Goal: Task Accomplishment & Management: Manage account settings

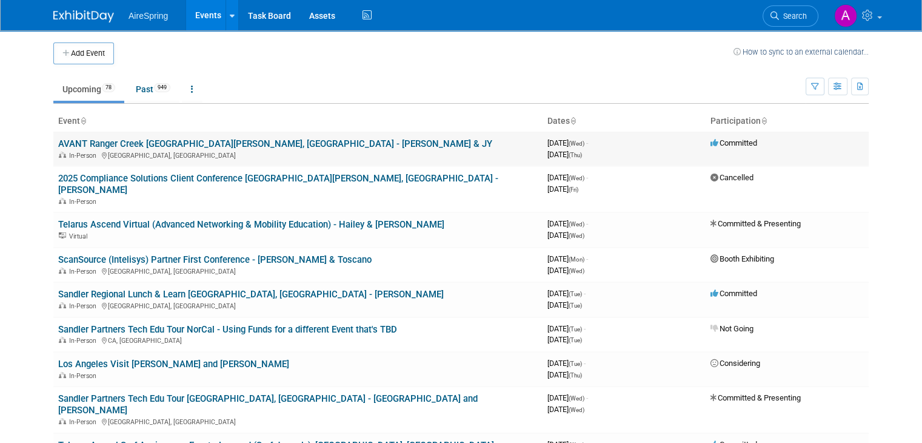
click at [566, 135] on td "3965846400 [DATE] (Wed) - [DATE] (Thu)" at bounding box center [624, 149] width 163 height 35
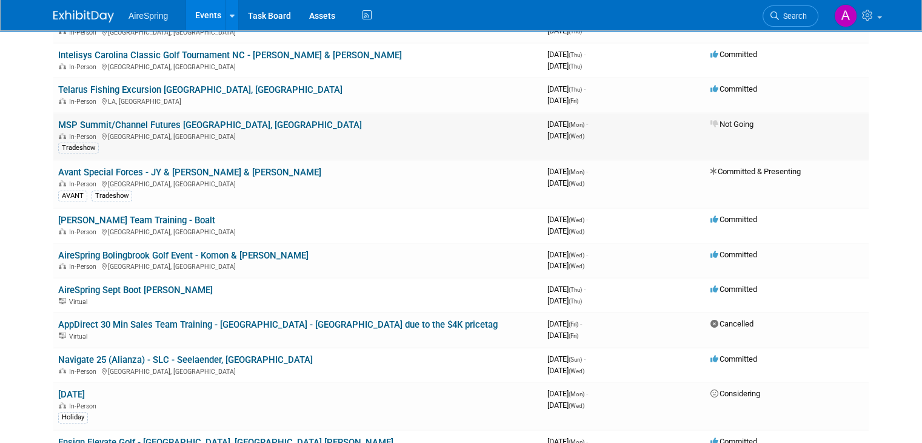
scroll to position [485, 0]
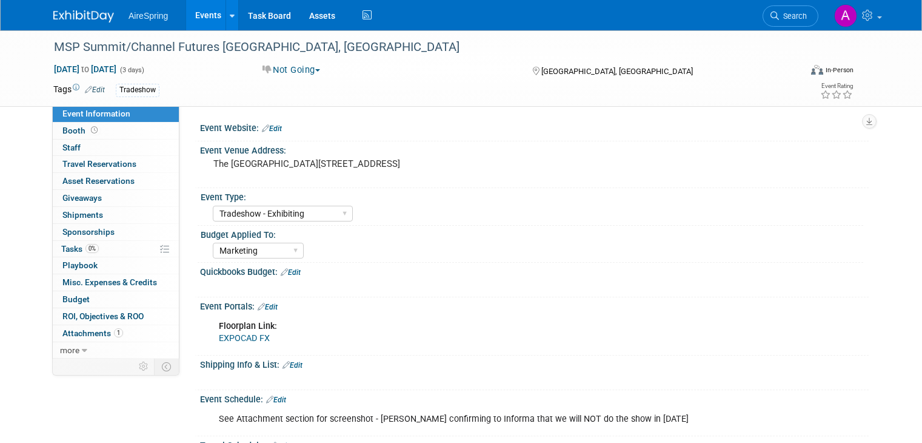
select select "Tradeshow - Exhibiting"
select select "Marketing"
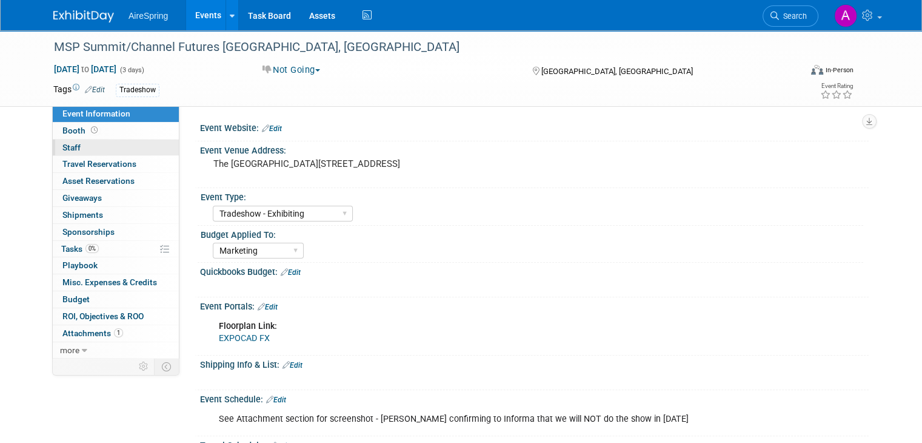
click at [101, 145] on link "0 Staff 0" at bounding box center [116, 147] width 126 height 16
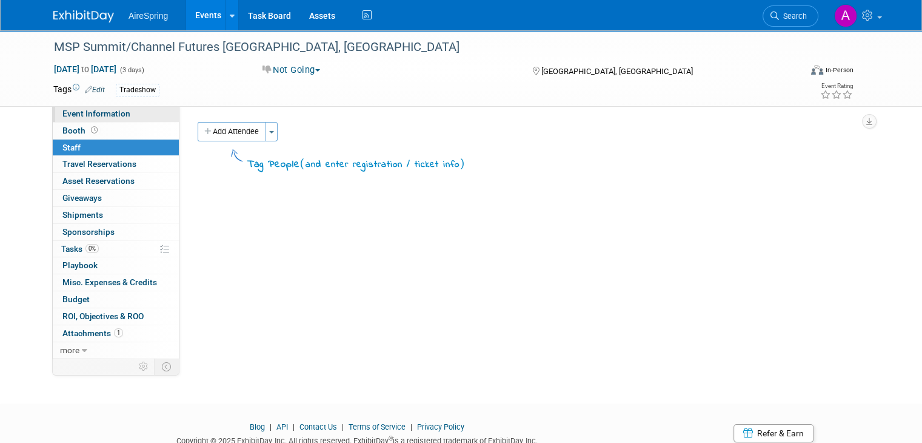
click at [133, 112] on link "Event Information" at bounding box center [116, 113] width 126 height 16
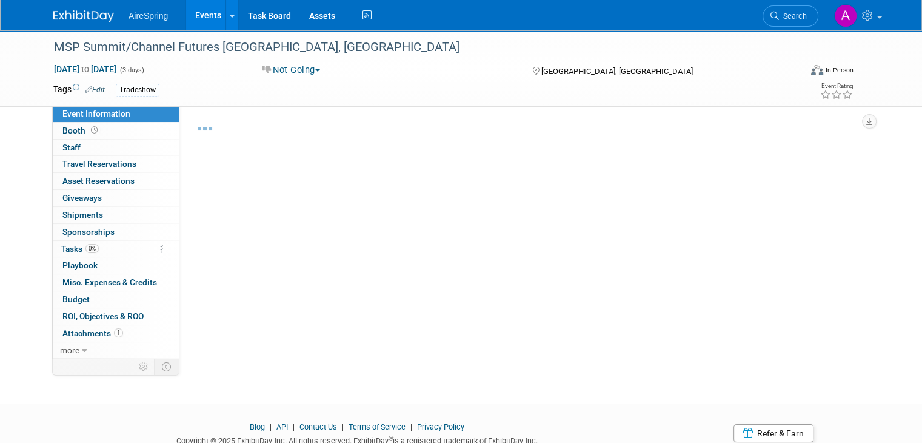
select select "Tradeshow - Exhibiting"
select select "Marketing"
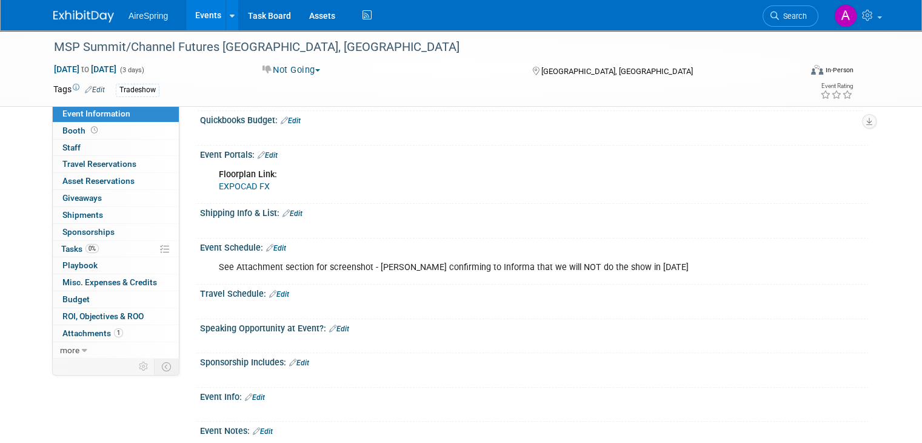
scroll to position [303, 0]
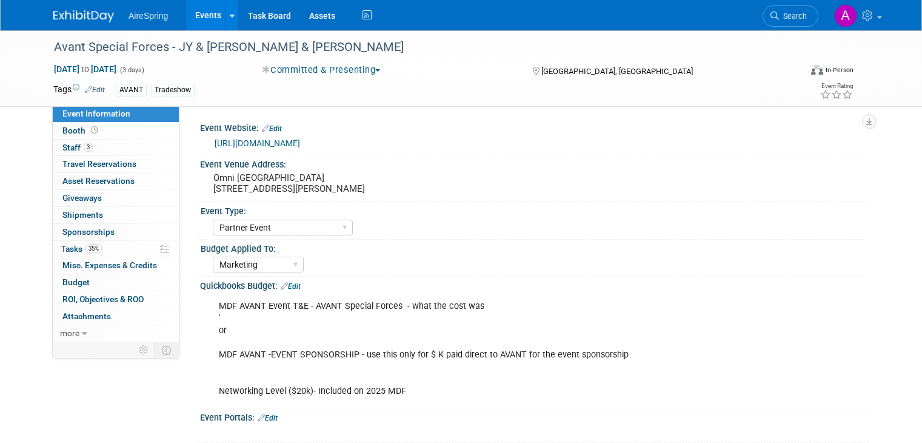
select select "Partner Event"
select select "Marketing"
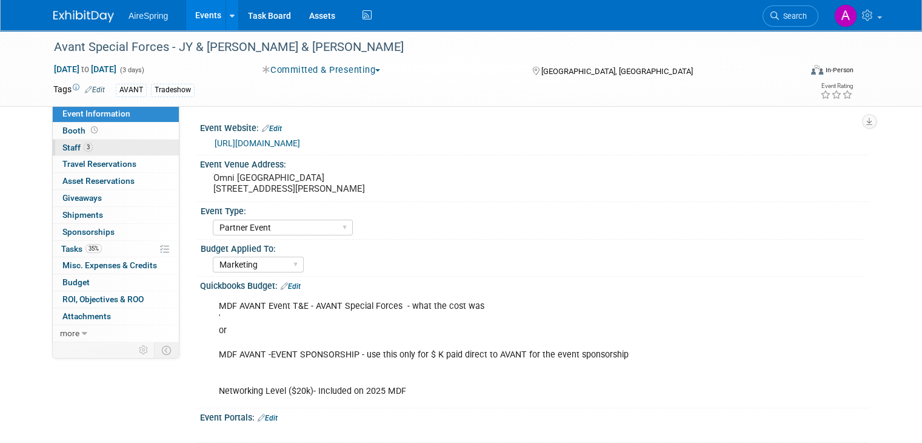
click at [84, 147] on span "3" at bounding box center [88, 146] width 9 height 9
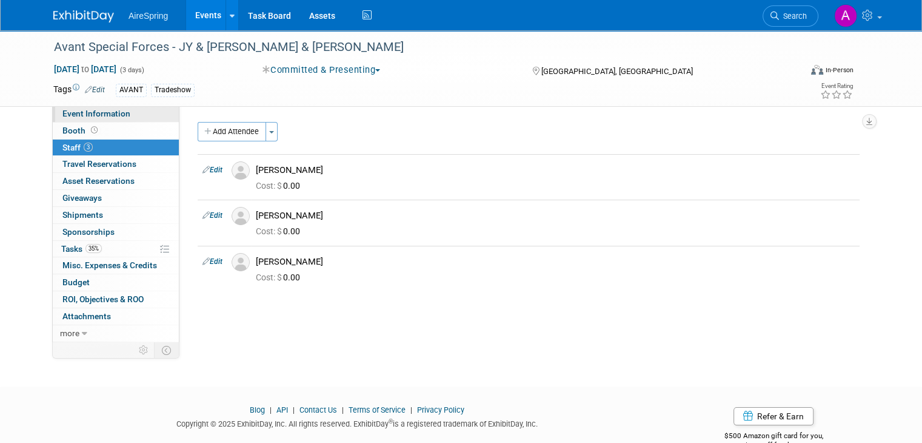
click at [141, 118] on link "Event Information" at bounding box center [116, 113] width 126 height 16
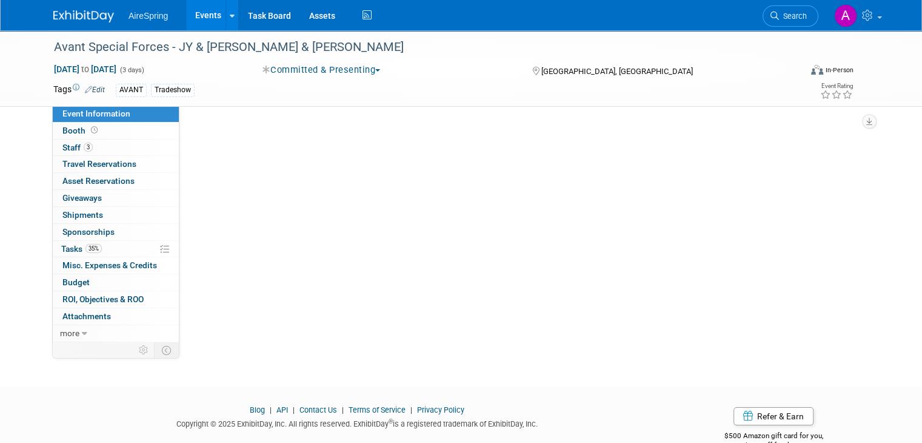
select select "Partner Event"
select select "Marketing"
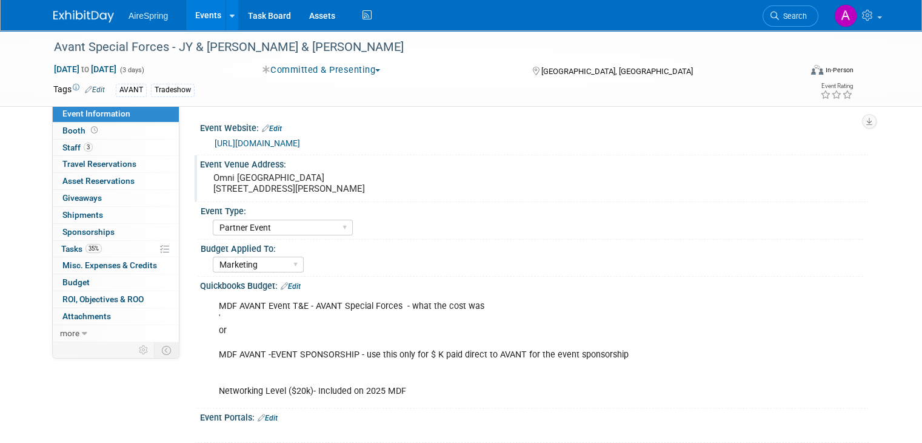
click at [316, 192] on pre "Omni Dallas Hotel 555 S Lamar St, Dallas, TX 75202" at bounding box center [339, 183] width 252 height 22
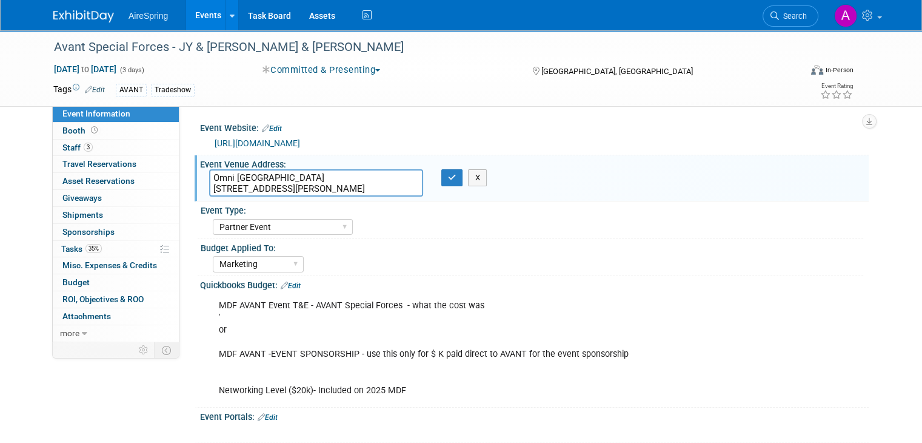
click at [318, 190] on textarea "Omni Dallas Hotel 555 S Lamar St, Dallas, TX 75202" at bounding box center [316, 182] width 214 height 27
click at [380, 192] on textarea "Omni Dallas Hotel 555 S Lamar St, Dallas, TX 75202" at bounding box center [316, 182] width 214 height 27
drag, startPoint x: 374, startPoint y: 190, endPoint x: 191, endPoint y: 165, distance: 184.8
click at [195, 165] on div "Event Venue Address: Omni Dallas Hotel 555 S Lamar St, Dallas, TX 75202 Omni Da…" at bounding box center [532, 178] width 674 height 47
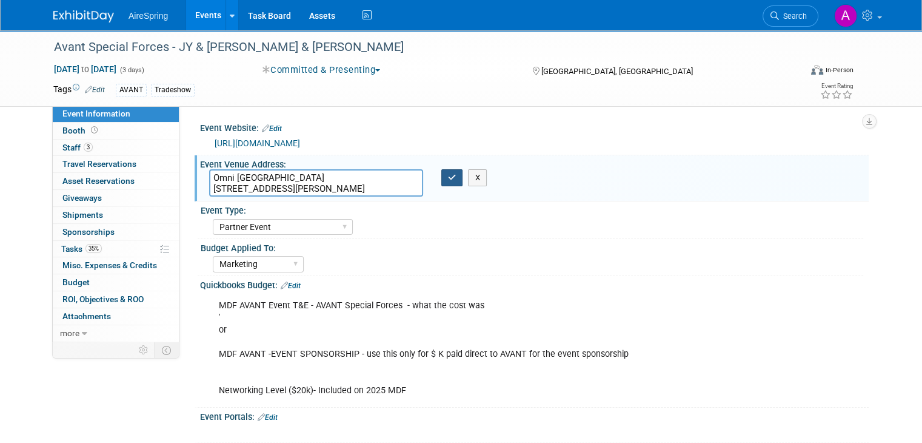
click at [448, 175] on icon "button" at bounding box center [452, 177] width 8 height 8
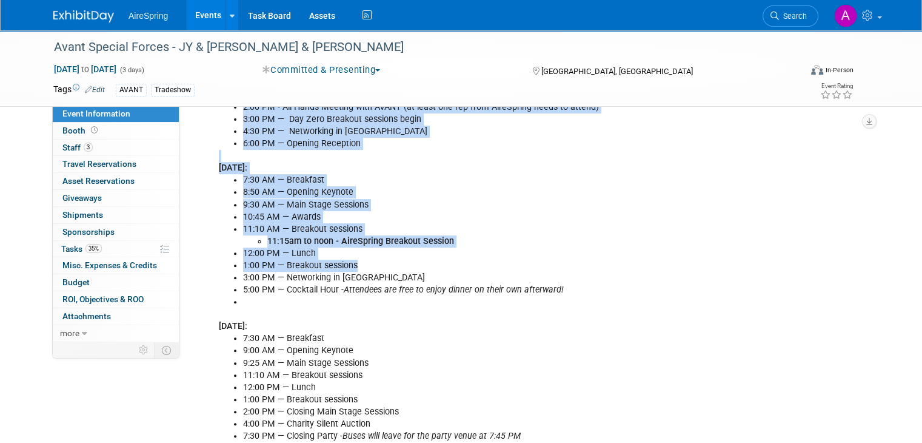
scroll to position [606, 0]
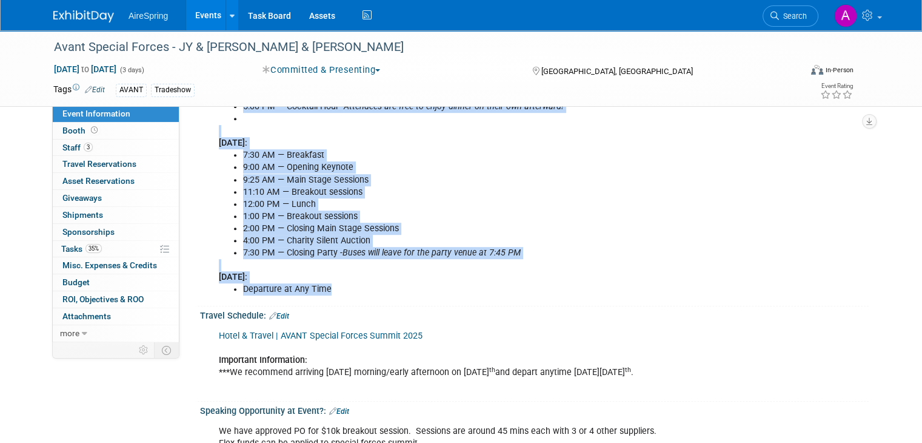
drag, startPoint x: 209, startPoint y: 139, endPoint x: 369, endPoint y: 287, distance: 217.5
click at [369, 287] on div "Monday, Sept 15th: 11:00 AM — Registration Opens 2:00 PM - All Hands Meeting wi…" at bounding box center [474, 95] width 529 height 414
copy div "Monday, Sept 15th: 11:00 AM — Registration Opens 2:00 PM - All Hands Meeting wi…"
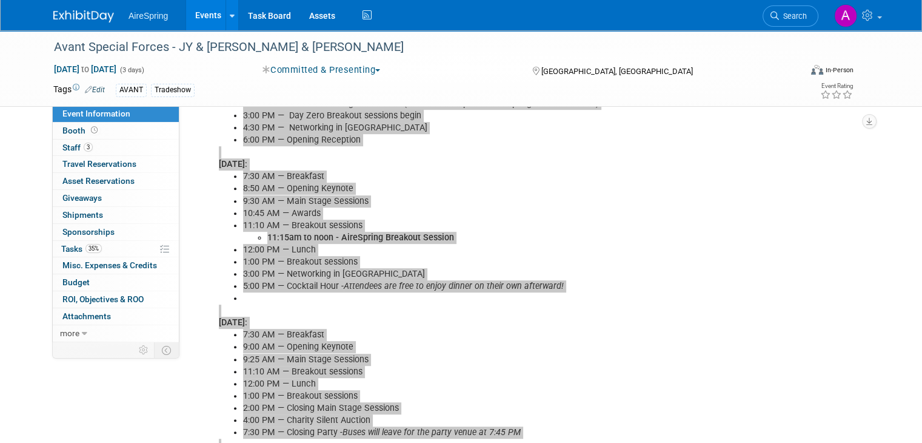
scroll to position [424, 0]
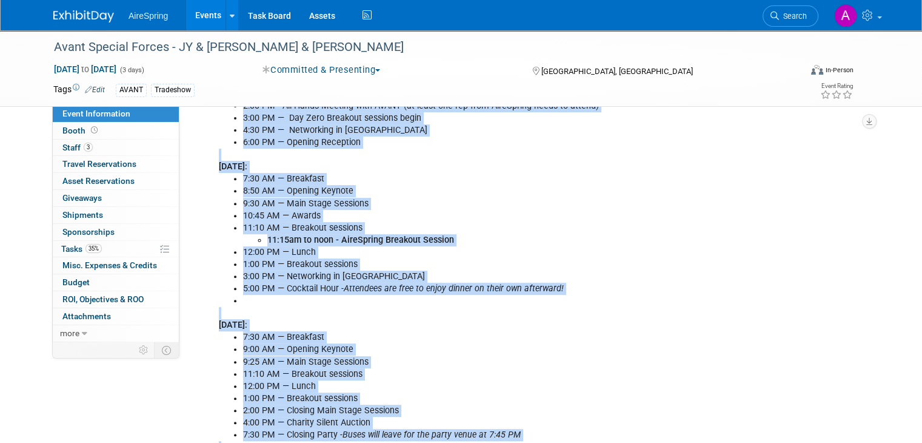
click at [544, 283] on icon "Attendees are free to enjoy dinner on their own afterward!" at bounding box center [454, 288] width 220 height 10
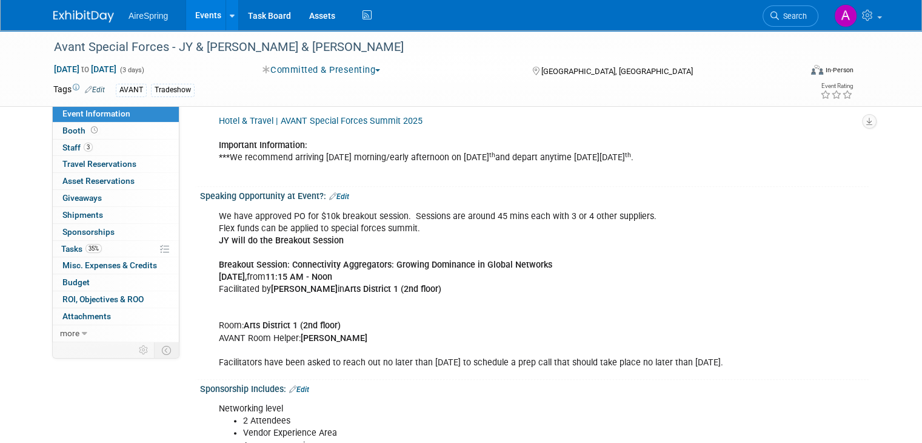
scroll to position [849, 0]
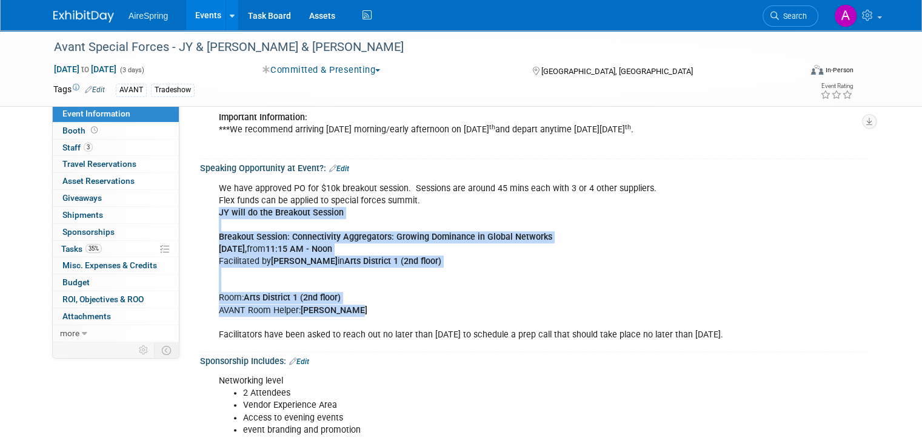
drag, startPoint x: 206, startPoint y: 208, endPoint x: 478, endPoint y: 309, distance: 289.6
click at [478, 309] on div "We have approved PO for $10k breakout session. Sessions are around 45 mins each…" at bounding box center [474, 261] width 529 height 170
copy div "JY will do the Breakout Session Breakout Session: Connectivity Aggregators: Gro…"
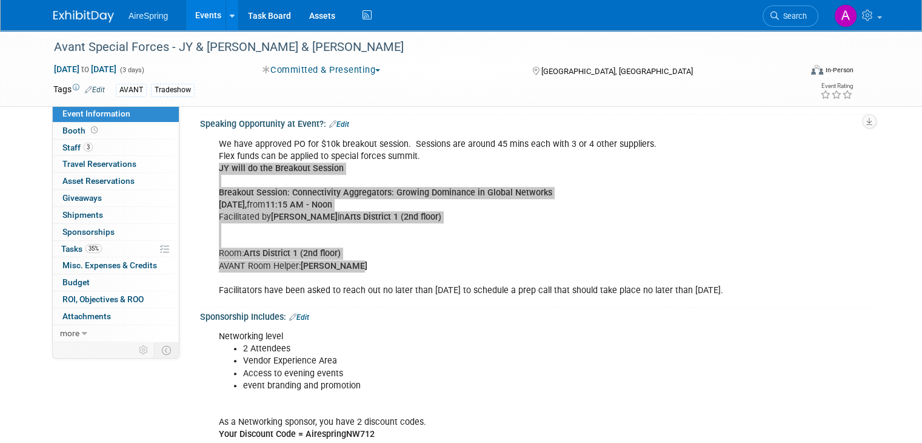
scroll to position [1031, 0]
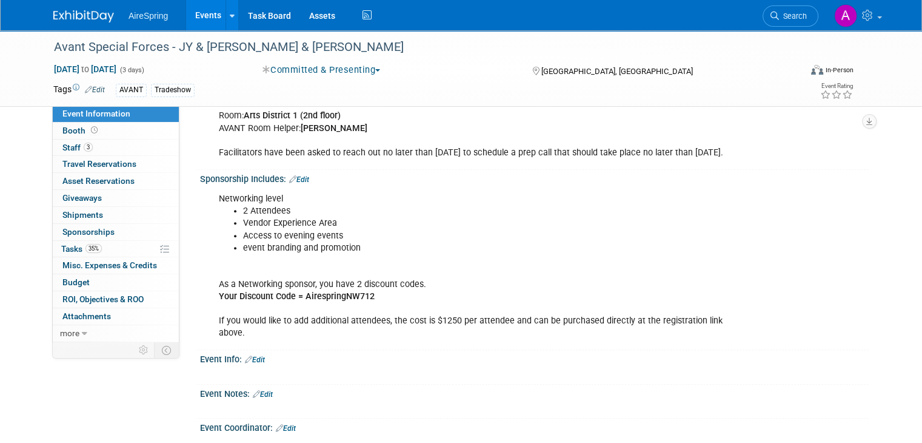
click at [456, 238] on li "Access to evening events" at bounding box center [487, 236] width 489 height 12
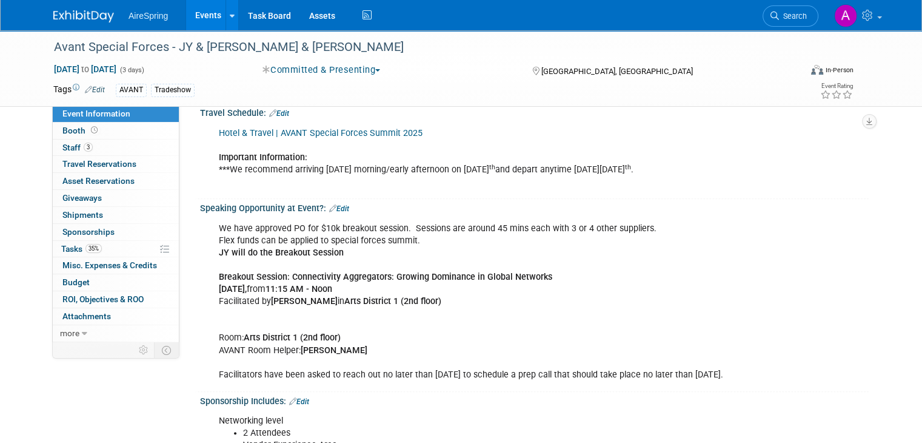
scroll to position [970, 0]
